Goal: Task Accomplishment & Management: Manage account settings

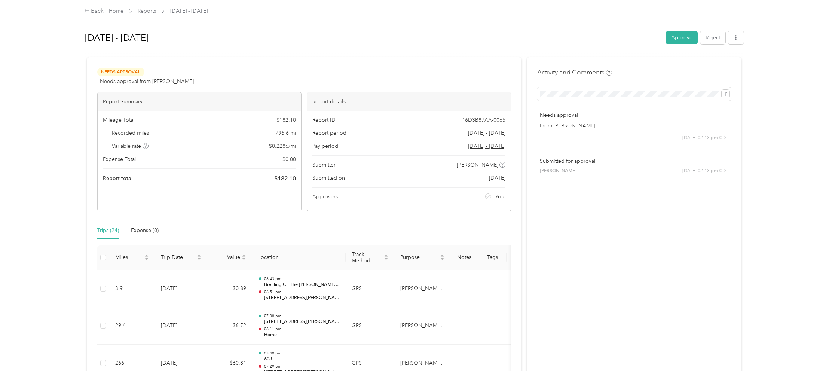
click at [682, 39] on button "Approve" at bounding box center [682, 37] width 32 height 13
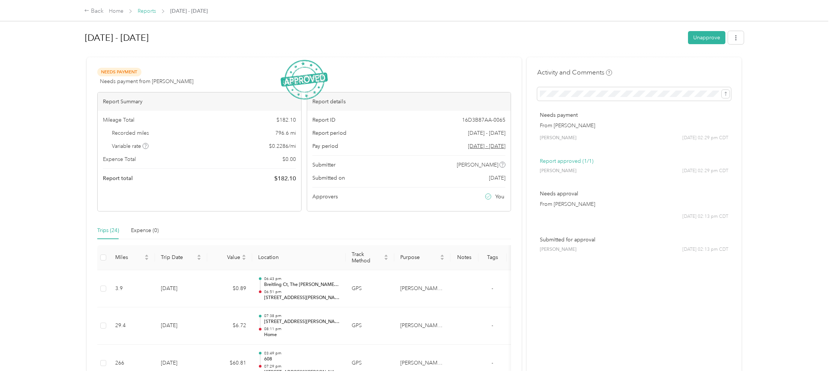
click at [144, 11] on link "Reports" at bounding box center [147, 11] width 18 height 6
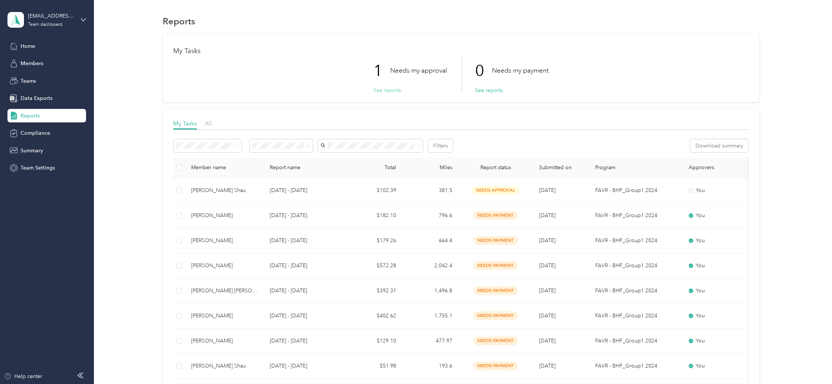
click at [392, 89] on button "See reports" at bounding box center [387, 90] width 28 height 8
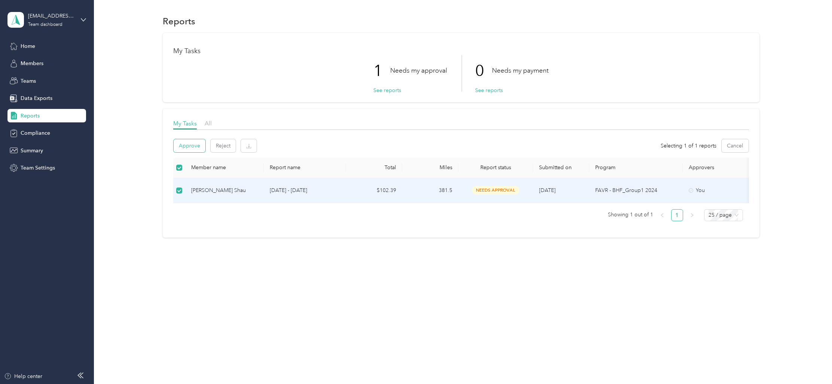
click at [197, 145] on button "Approve" at bounding box center [190, 145] width 32 height 13
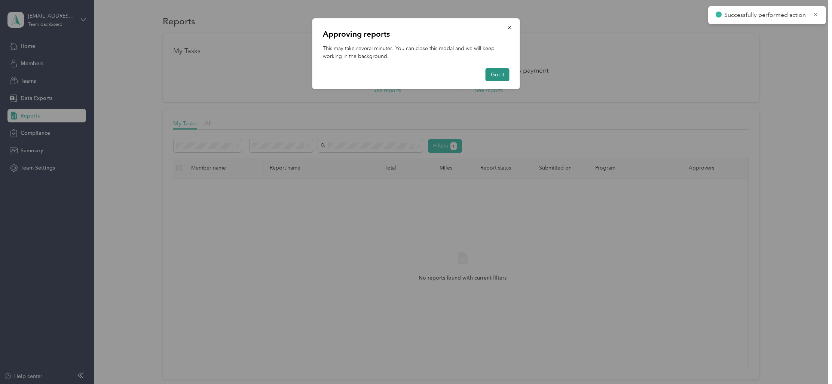
drag, startPoint x: 501, startPoint y: 76, endPoint x: 504, endPoint y: 78, distance: 3.9
click at [501, 77] on button "Got it" at bounding box center [498, 74] width 24 height 13
